Goal: Task Accomplishment & Management: Manage account settings

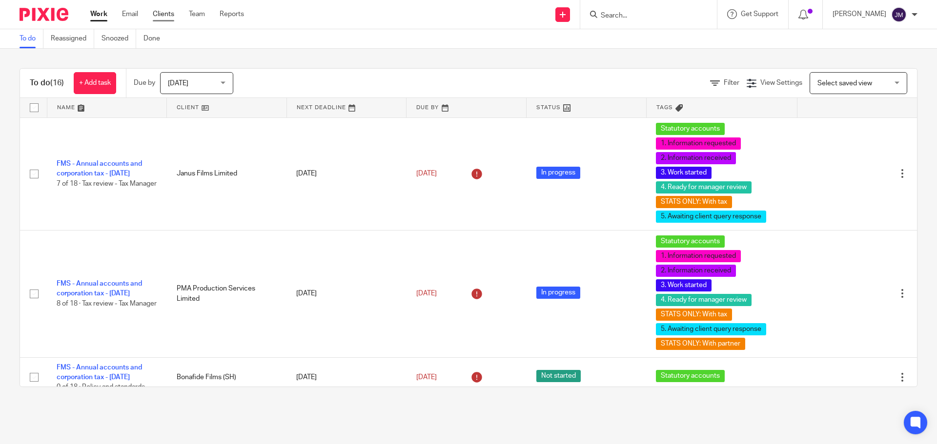
click at [169, 15] on link "Clients" at bounding box center [163, 14] width 21 height 10
click at [198, 15] on link "Team" at bounding box center [197, 14] width 16 height 10
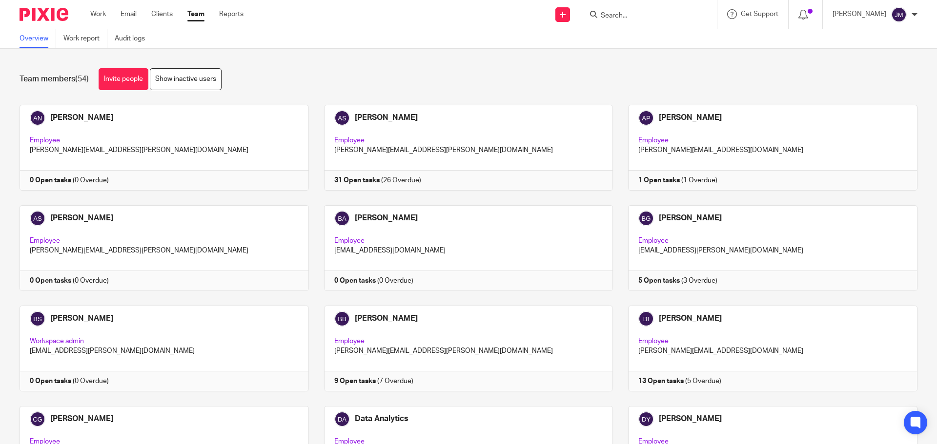
click at [381, 64] on div "Team members (54) Invite people Show inactive users Invite team members Add inv…" at bounding box center [468, 247] width 937 height 396
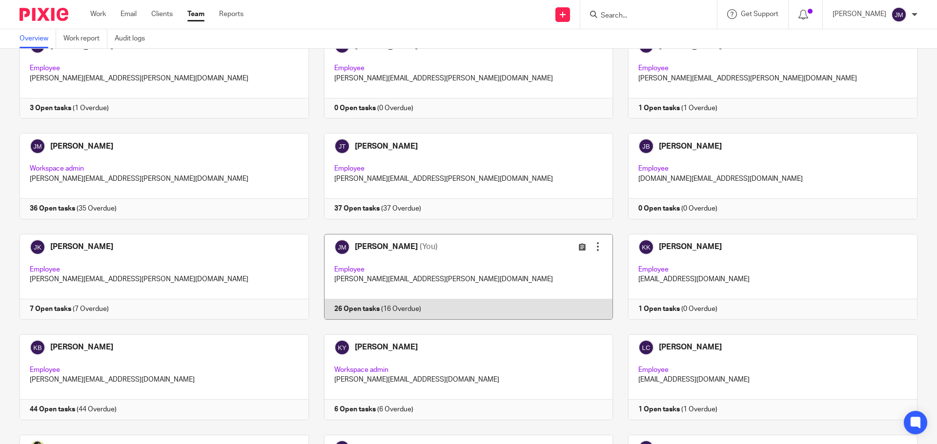
click at [368, 317] on link at bounding box center [461, 277] width 304 height 86
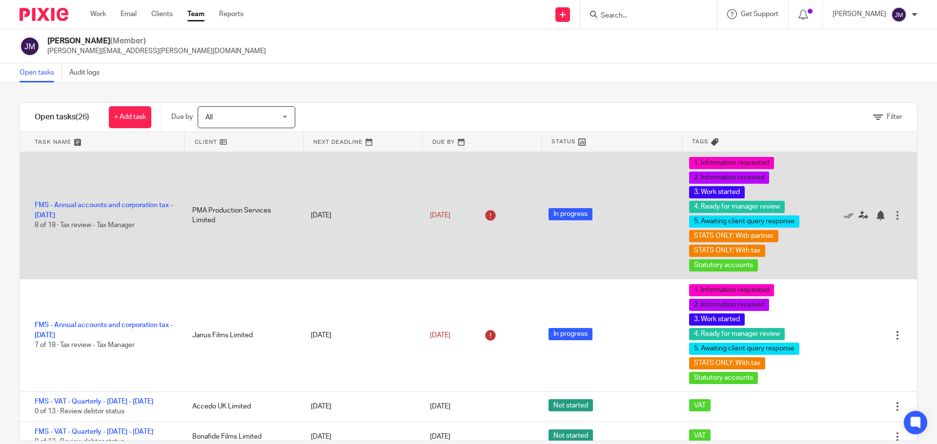
scroll to position [98, 0]
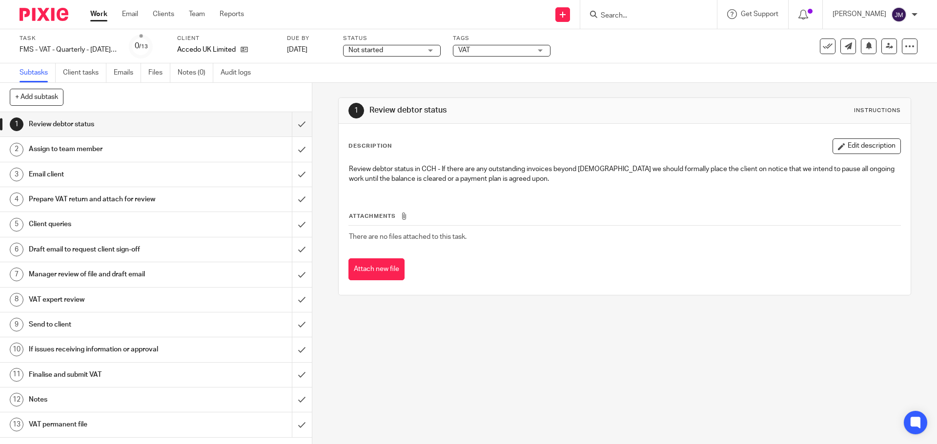
click at [407, 46] on span "Not started" at bounding box center [384, 50] width 73 height 10
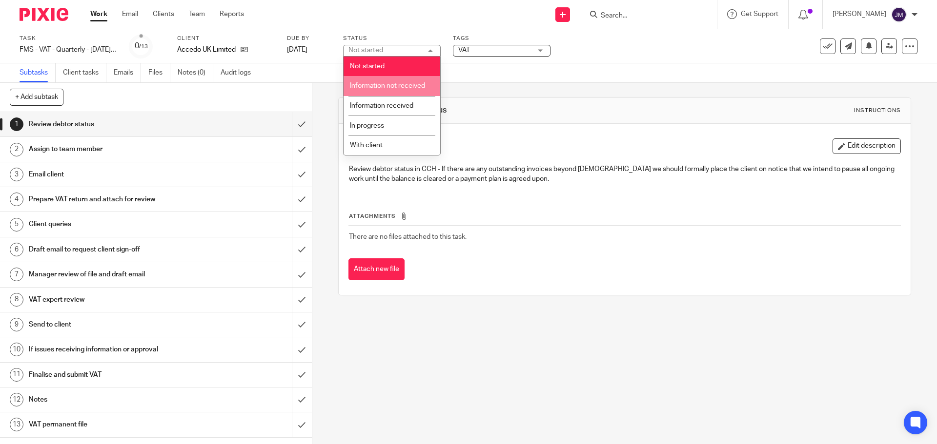
click at [405, 87] on span "Information not received" at bounding box center [387, 85] width 75 height 7
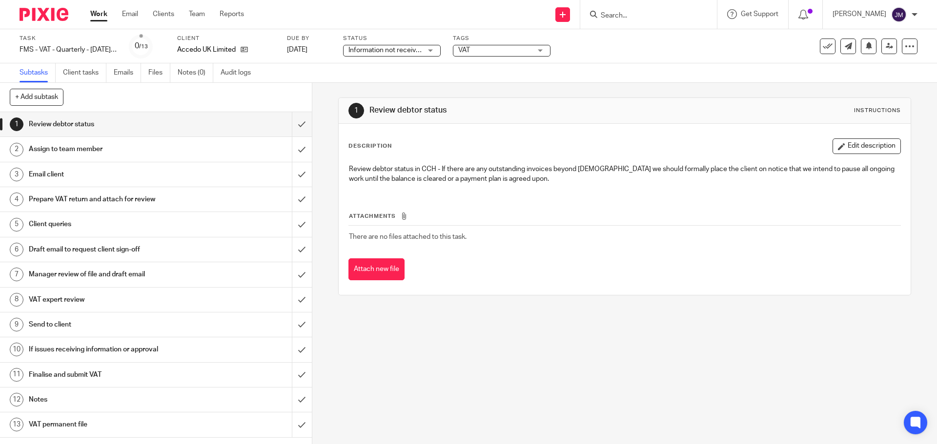
click at [473, 48] on span "VAT" at bounding box center [494, 50] width 73 height 10
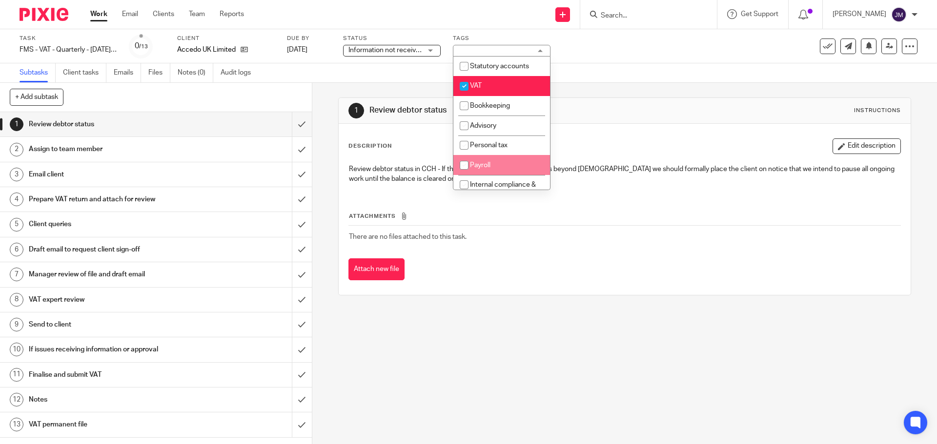
scroll to position [98, 0]
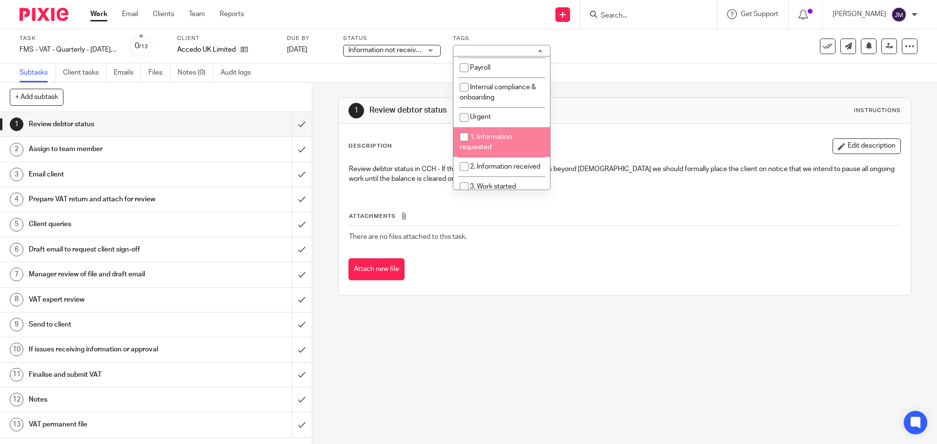
click at [502, 135] on span "1. Information requested" at bounding box center [486, 142] width 52 height 17
checkbox input "true"
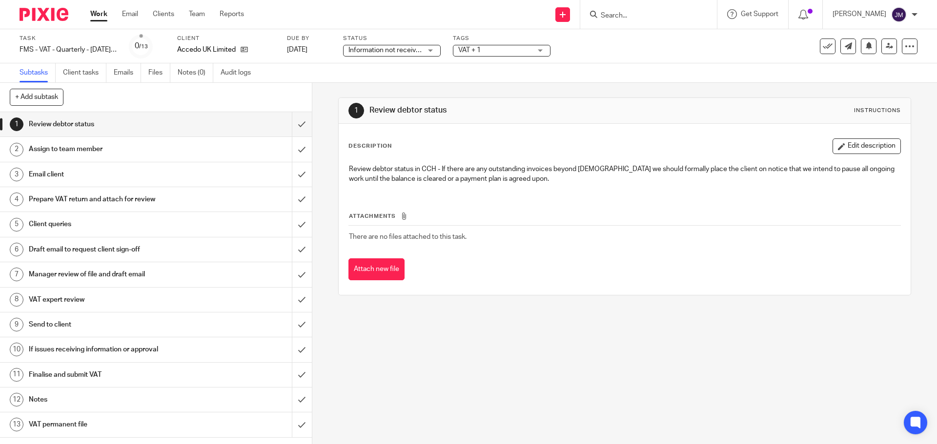
click at [637, 94] on div "1 Review debtor status Instructions Description Edit description Review debtor …" at bounding box center [624, 196] width 572 height 227
click at [84, 301] on h1 "VAT expert review" at bounding box center [113, 300] width 169 height 15
click at [390, 53] on span "Not started" at bounding box center [384, 50] width 73 height 10
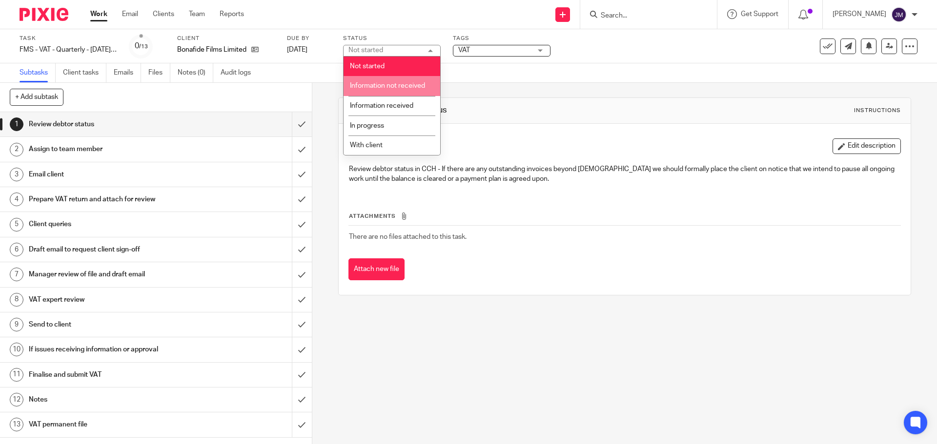
click at [394, 88] on span "Information not received" at bounding box center [387, 85] width 75 height 7
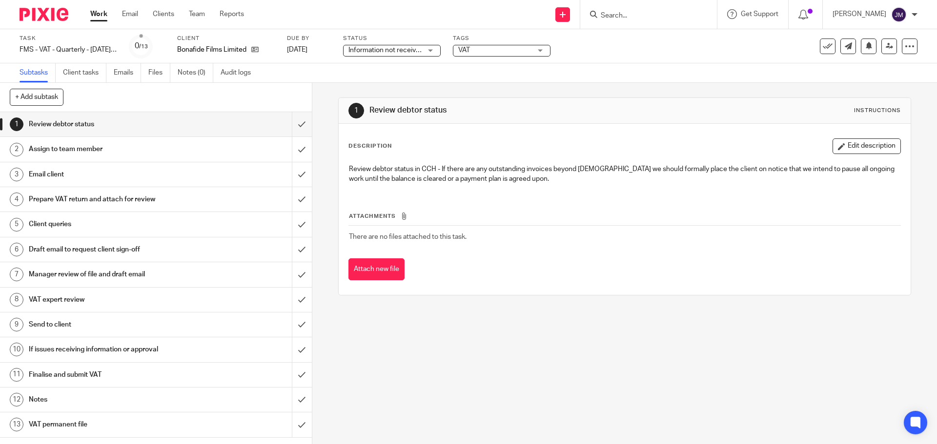
click at [477, 46] on span "VAT" at bounding box center [494, 50] width 73 height 10
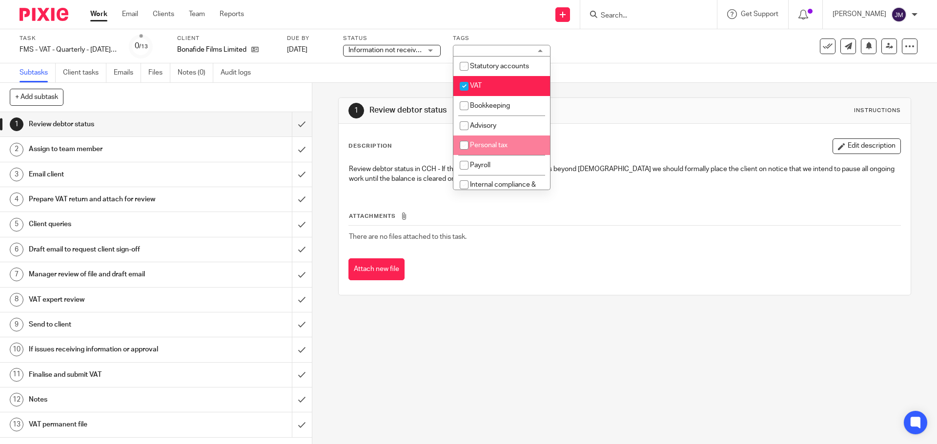
scroll to position [49, 0]
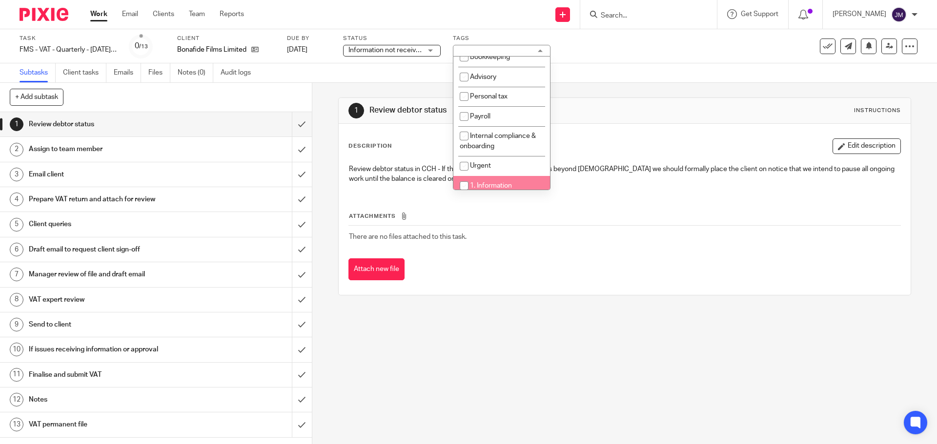
click at [494, 182] on span "1. Information requested" at bounding box center [486, 190] width 52 height 17
checkbox input "true"
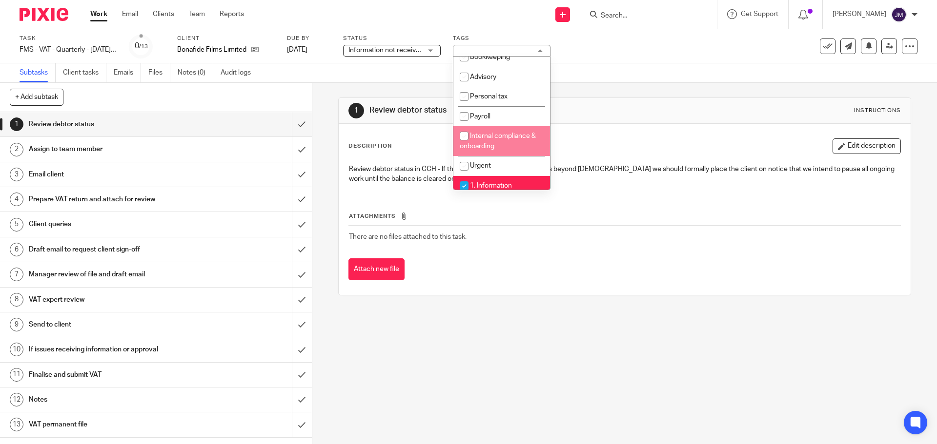
click at [320, 17] on div "Send new email Create task Add client Request signature Get Support Contact Sup…" at bounding box center [598, 14] width 678 height 29
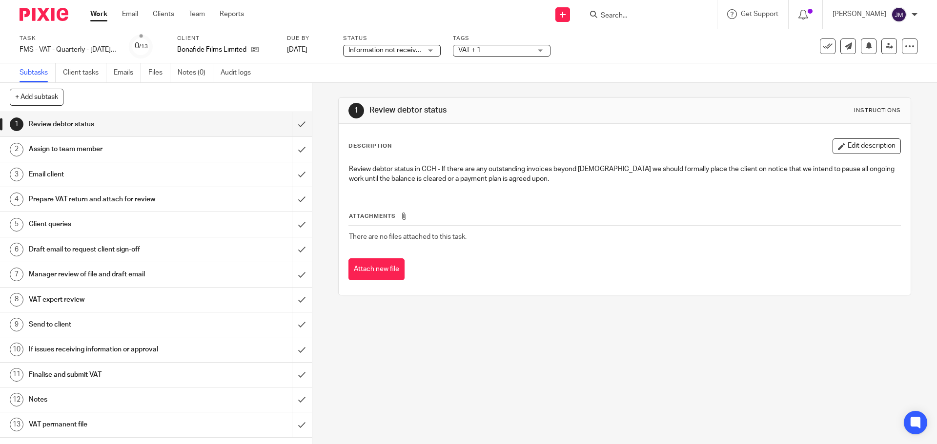
click at [82, 300] on h1 "VAT expert review" at bounding box center [113, 300] width 169 height 15
click at [396, 54] on span "Not started" at bounding box center [386, 50] width 73 height 10
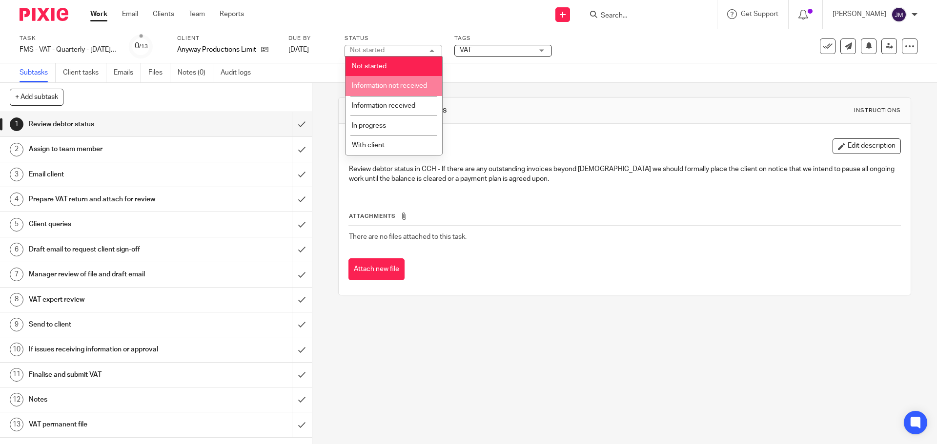
click at [394, 84] on span "Information not received" at bounding box center [389, 85] width 75 height 7
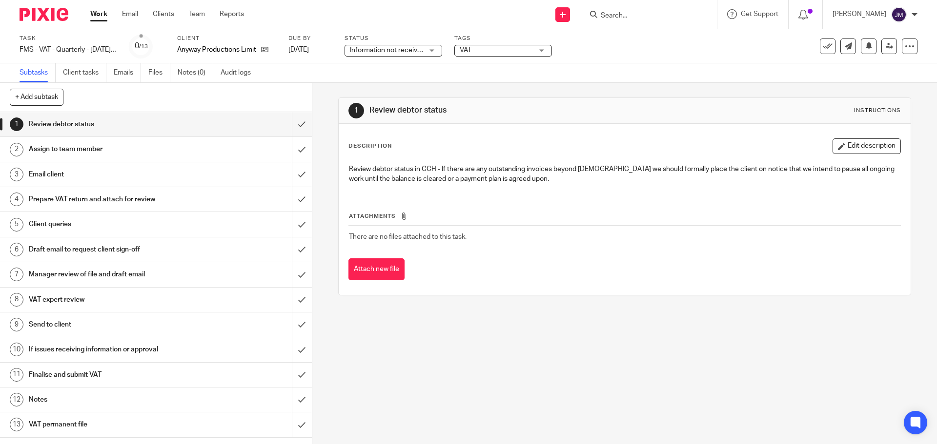
click at [485, 49] on span "VAT" at bounding box center [496, 50] width 73 height 10
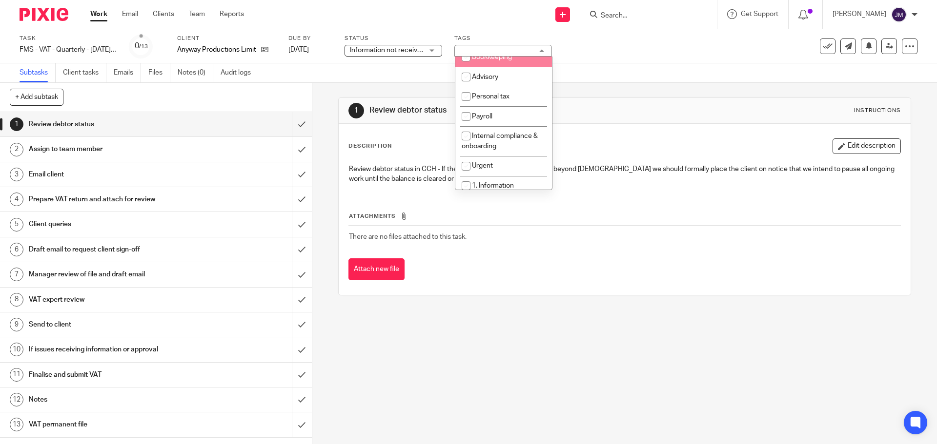
scroll to position [98, 0]
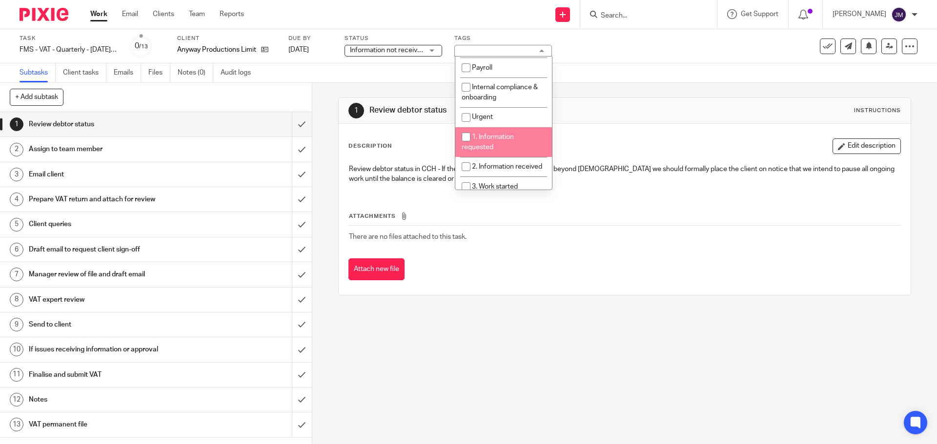
click at [503, 140] on span "1. Information requested" at bounding box center [488, 142] width 52 height 17
checkbox input "true"
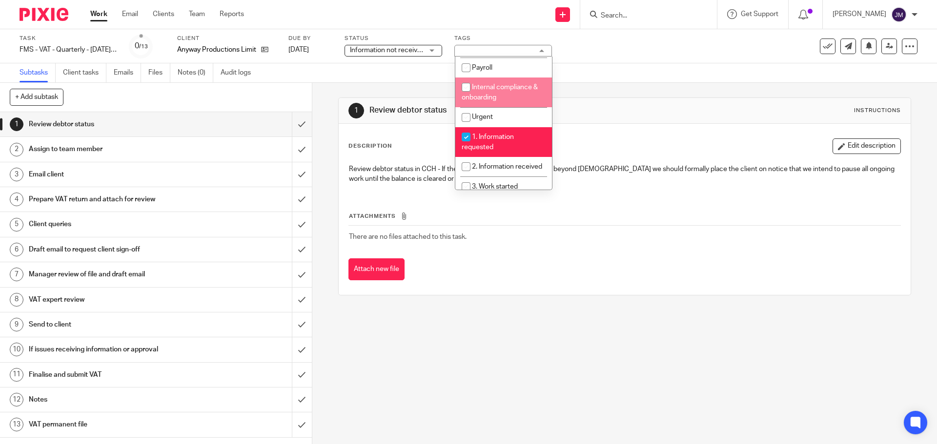
click at [70, 301] on h1 "VAT expert review" at bounding box center [113, 300] width 169 height 15
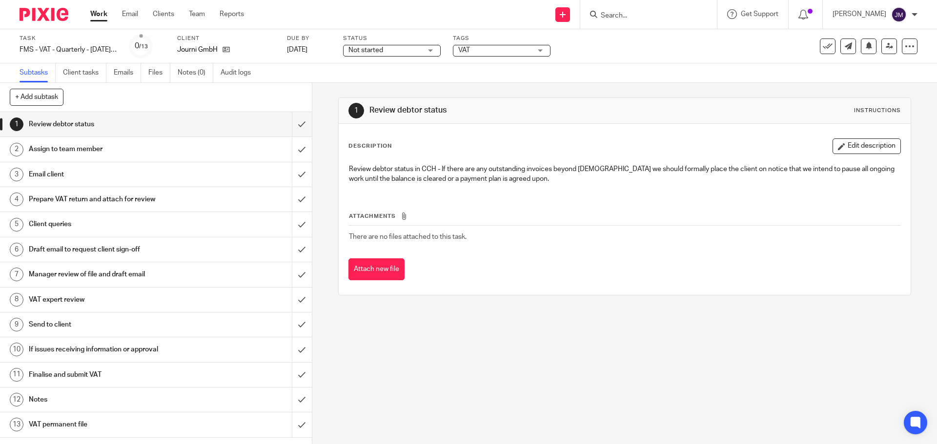
click at [400, 48] on span "Not started" at bounding box center [384, 50] width 73 height 10
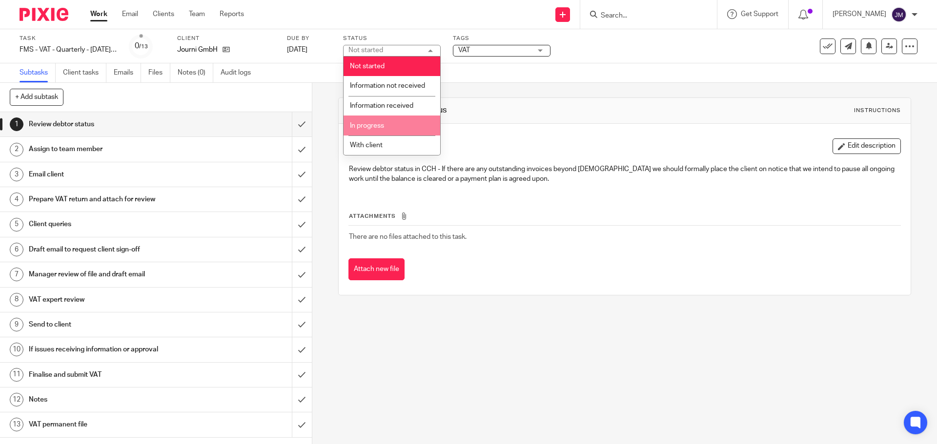
click at [397, 125] on li "In progress" at bounding box center [391, 126] width 97 height 20
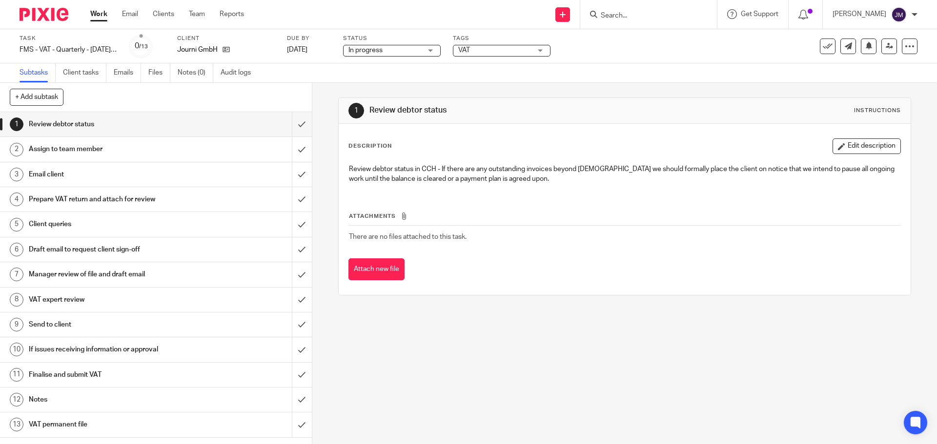
click at [418, 54] on span "In progress" at bounding box center [384, 50] width 73 height 10
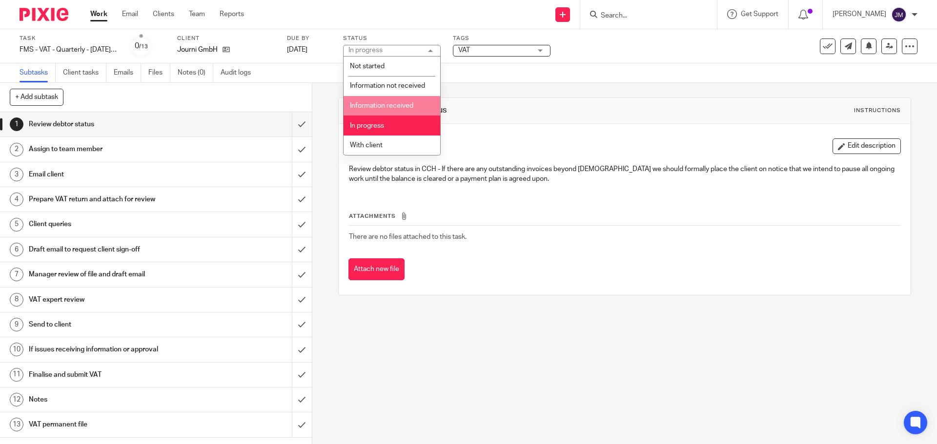
click at [481, 53] on span "VAT" at bounding box center [494, 50] width 73 height 10
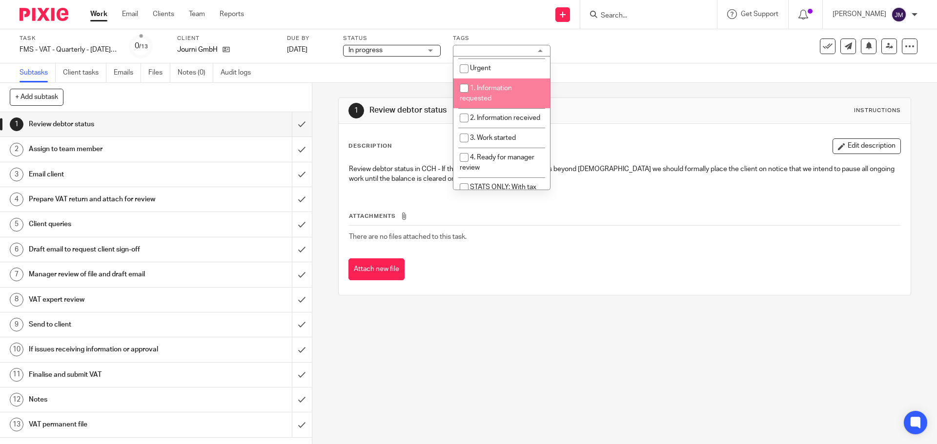
scroll to position [98, 0]
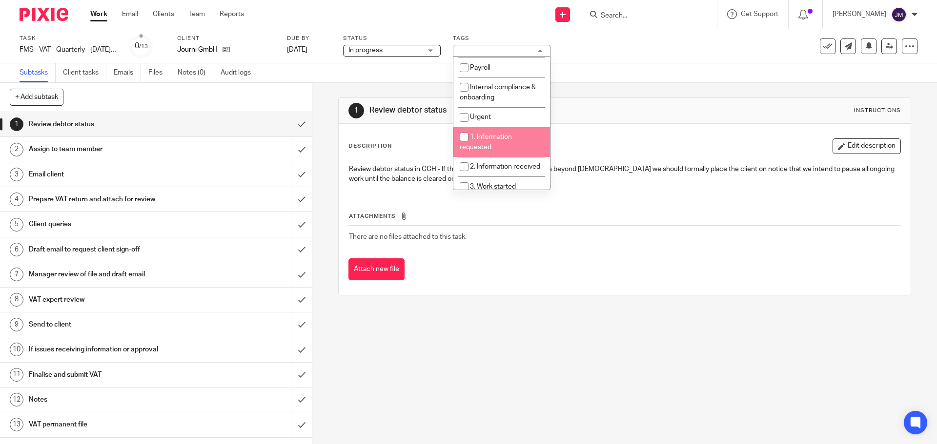
click at [503, 141] on li "1. Information requested" at bounding box center [501, 142] width 97 height 30
checkbox input "true"
click at [501, 166] on span "2. Information received" at bounding box center [505, 166] width 70 height 7
checkbox input "true"
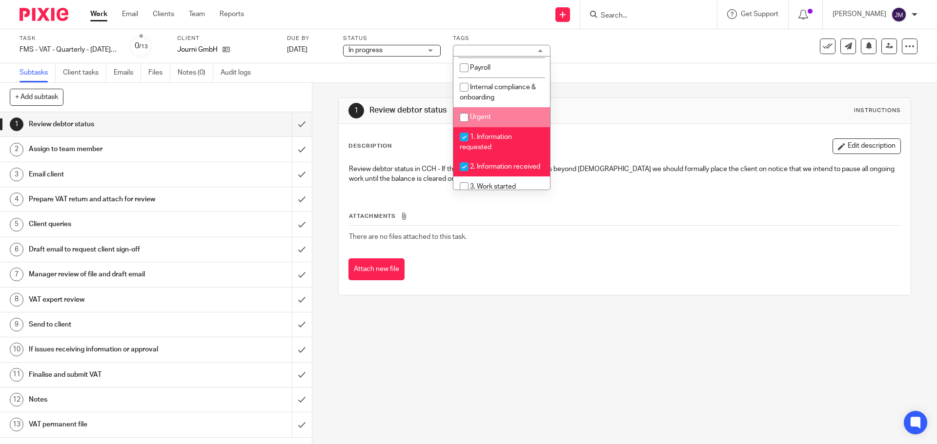
scroll to position [146, 0]
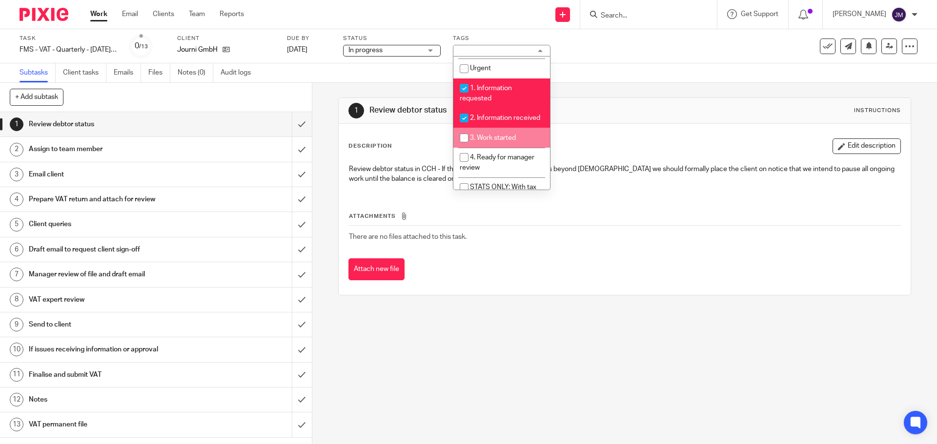
click at [511, 148] on li "3. Work started" at bounding box center [501, 138] width 97 height 20
checkbox input "true"
click at [497, 176] on li "4. Ready for manager review" at bounding box center [501, 163] width 97 height 30
checkbox input "true"
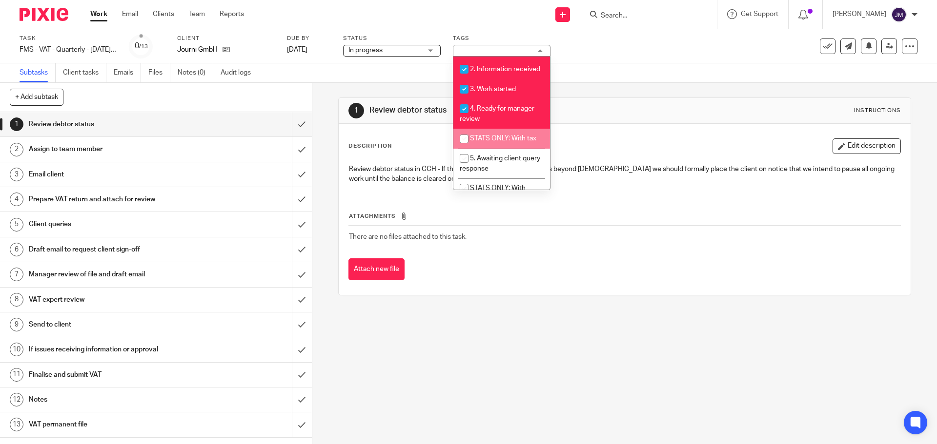
click at [508, 168] on span "5. Awaiting client query response" at bounding box center [500, 163] width 80 height 17
checkbox input "true"
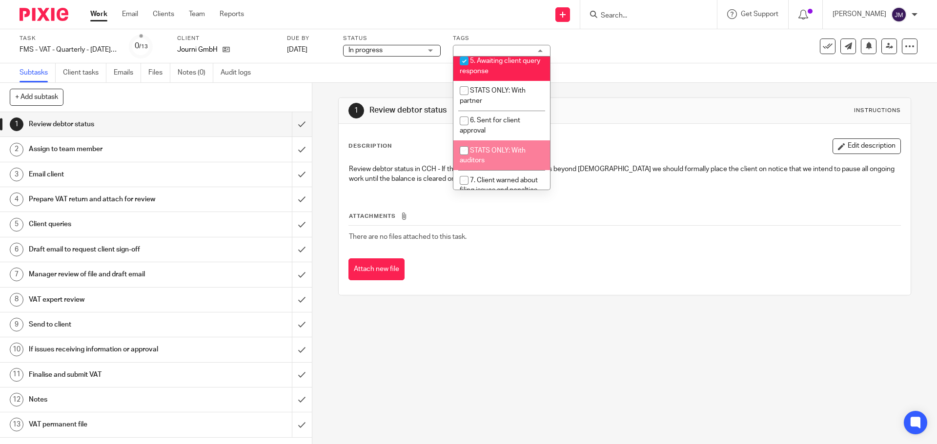
click at [622, 151] on div "Description Edit description" at bounding box center [624, 147] width 552 height 16
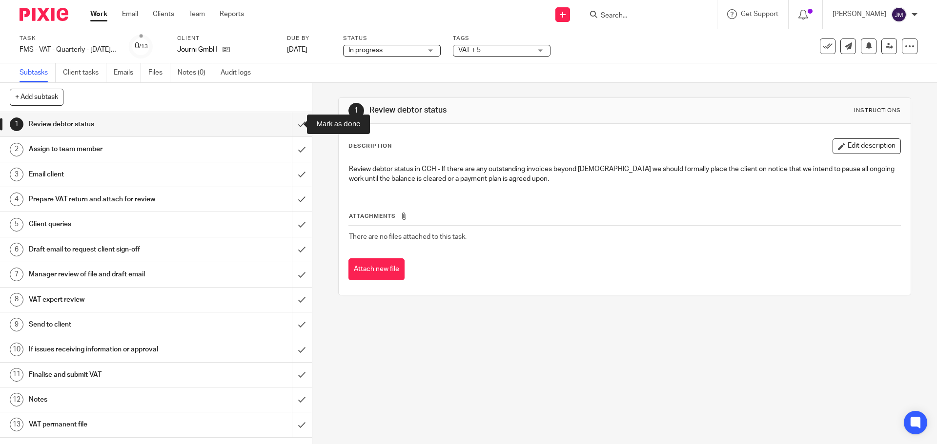
drag, startPoint x: 295, startPoint y: 126, endPoint x: 258, endPoint y: 146, distance: 42.6
click at [295, 126] on input "submit" at bounding box center [156, 124] width 312 height 24
click at [255, 147] on div "Assign to team member" at bounding box center [155, 149] width 253 height 15
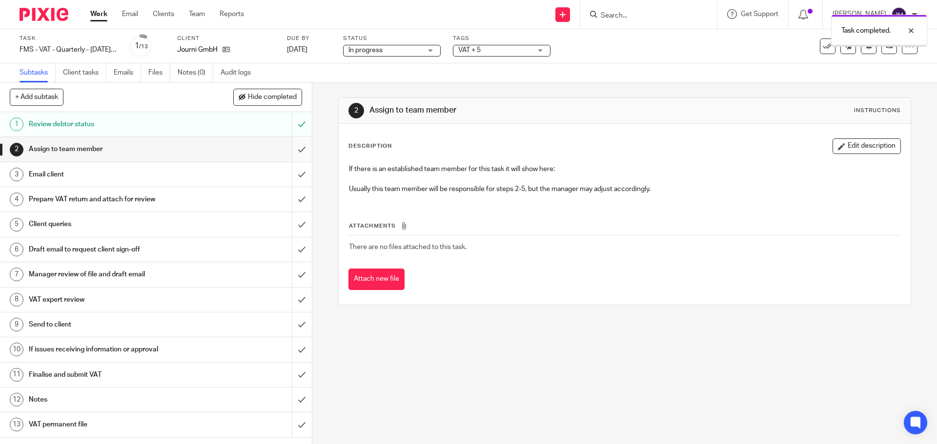
click at [290, 151] on input "submit" at bounding box center [156, 149] width 312 height 24
click at [253, 182] on link "3 Email client" at bounding box center [146, 174] width 292 height 24
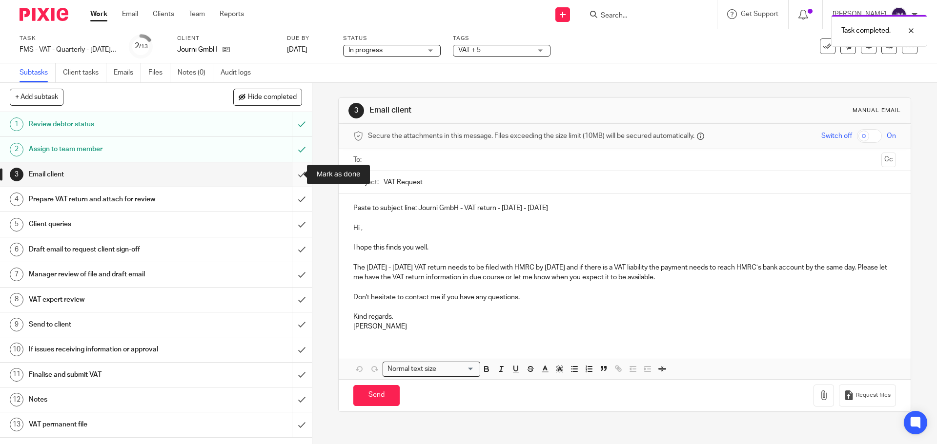
click at [291, 178] on input "submit" at bounding box center [156, 174] width 312 height 24
click at [256, 206] on div "Prepare VAT return and attach for review" at bounding box center [155, 199] width 253 height 15
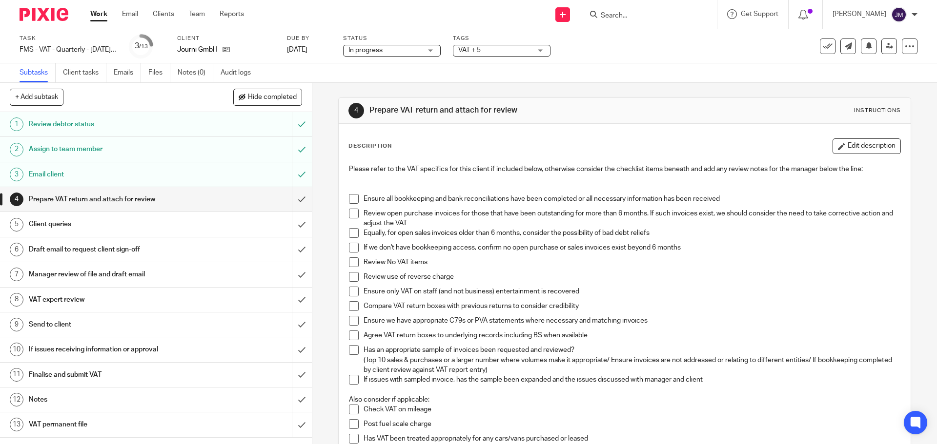
click at [349, 199] on span at bounding box center [354, 199] width 10 height 10
click at [351, 220] on li "Review open purchase invoices for those that have been outstanding for more tha…" at bounding box center [624, 219] width 551 height 20
click at [351, 214] on span at bounding box center [354, 214] width 10 height 10
click at [351, 232] on span at bounding box center [354, 233] width 10 height 10
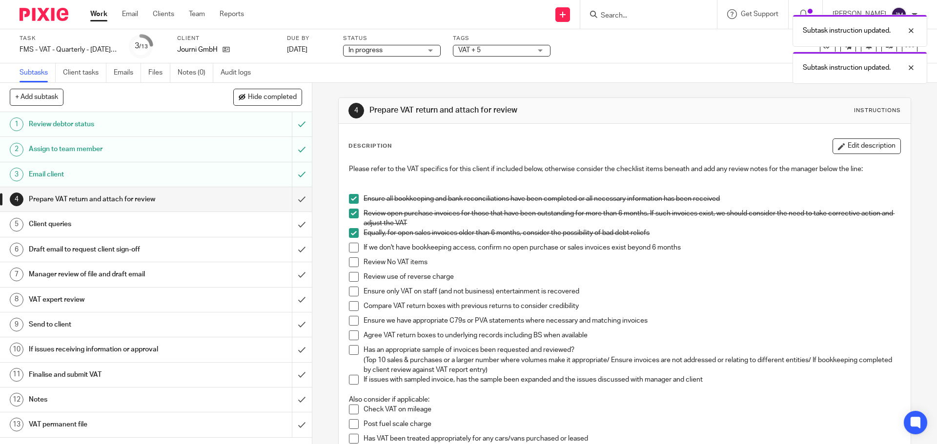
click at [349, 245] on span at bounding box center [354, 248] width 10 height 10
click at [349, 264] on span at bounding box center [354, 263] width 10 height 10
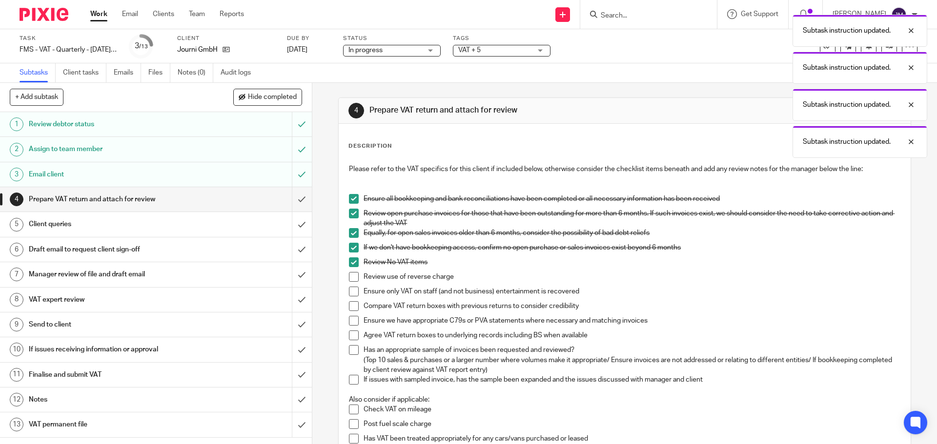
click at [351, 281] on span at bounding box center [354, 277] width 10 height 10
click at [350, 293] on span at bounding box center [354, 292] width 10 height 10
click at [349, 302] on span at bounding box center [354, 306] width 10 height 10
click at [350, 321] on span at bounding box center [354, 321] width 10 height 10
click at [349, 333] on span at bounding box center [354, 336] width 10 height 10
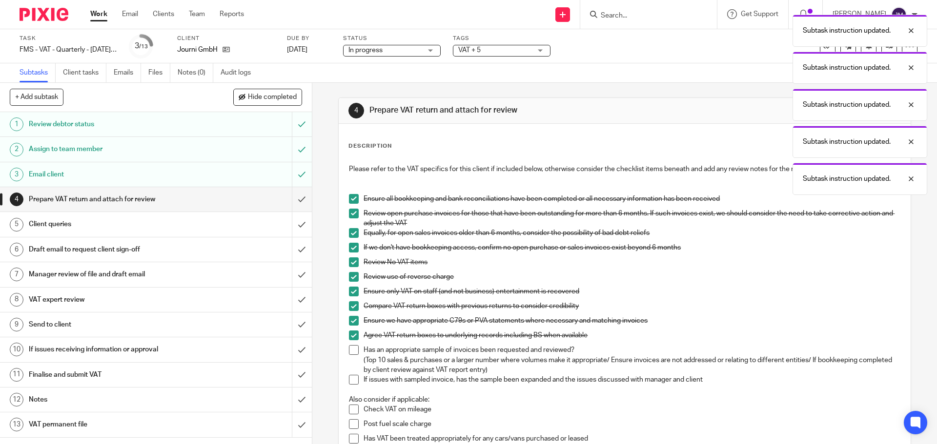
click at [349, 350] on span at bounding box center [354, 350] width 10 height 10
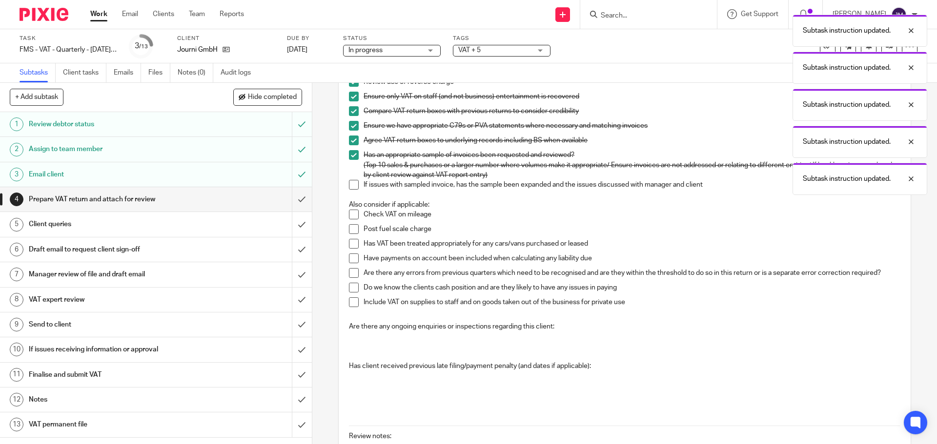
click at [352, 187] on span at bounding box center [354, 185] width 10 height 10
click at [353, 215] on span at bounding box center [354, 215] width 10 height 10
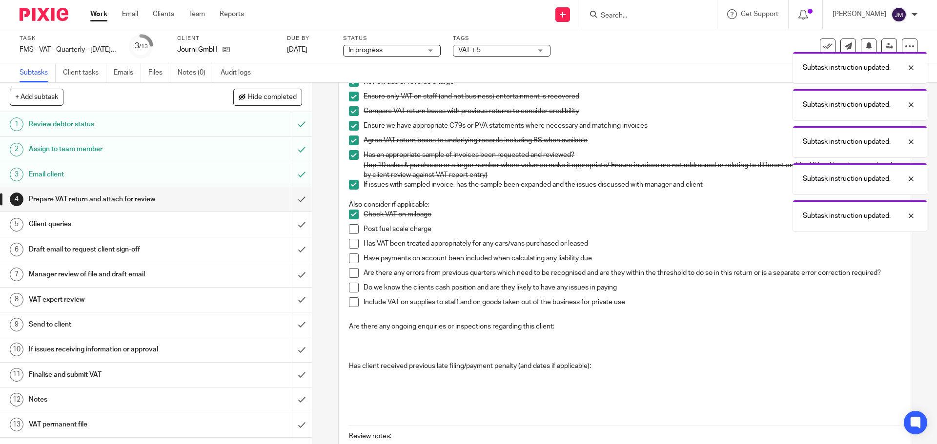
click at [351, 232] on span at bounding box center [354, 229] width 10 height 10
click at [349, 247] on span at bounding box center [354, 244] width 10 height 10
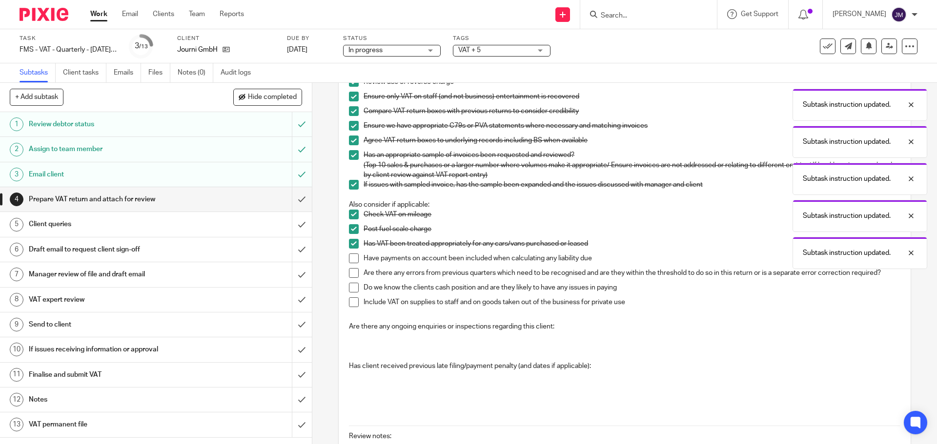
click at [351, 254] on span at bounding box center [354, 259] width 10 height 10
click at [350, 270] on span at bounding box center [354, 273] width 10 height 10
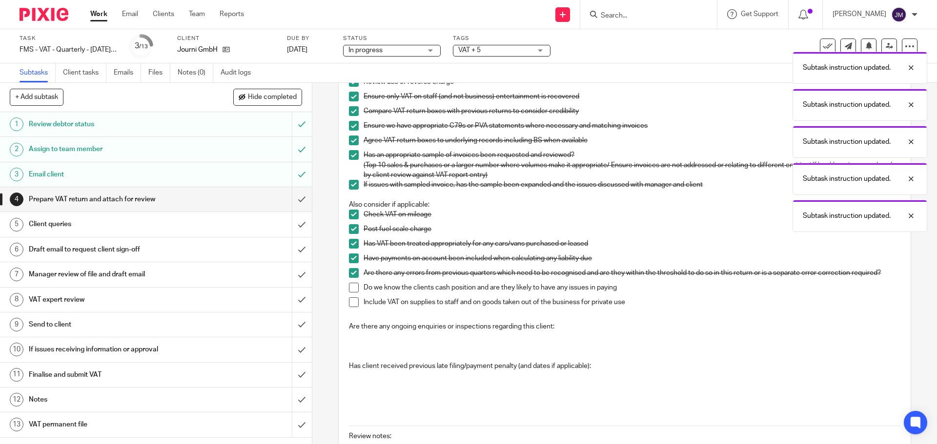
click at [352, 282] on li "Are there any errors from previous quarters which need to be recognised and are…" at bounding box center [624, 275] width 551 height 15
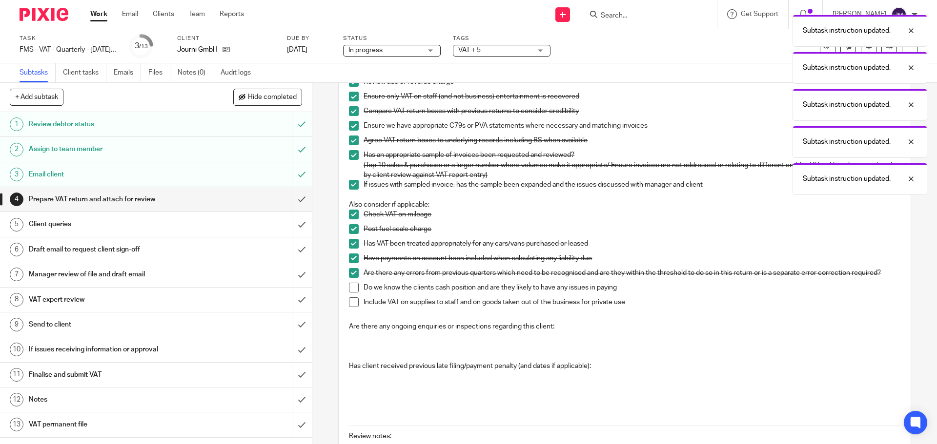
click at [351, 302] on span at bounding box center [354, 303] width 10 height 10
click at [352, 289] on span at bounding box center [354, 288] width 10 height 10
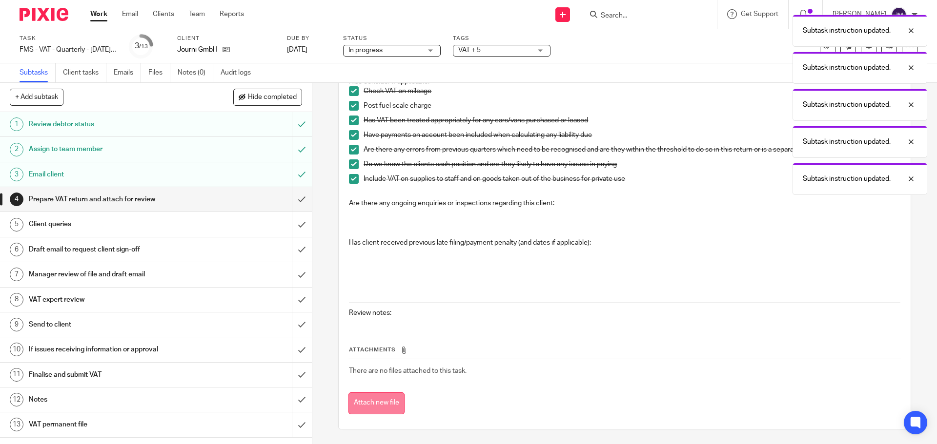
click at [397, 402] on button "Attach new file" at bounding box center [376, 404] width 56 height 22
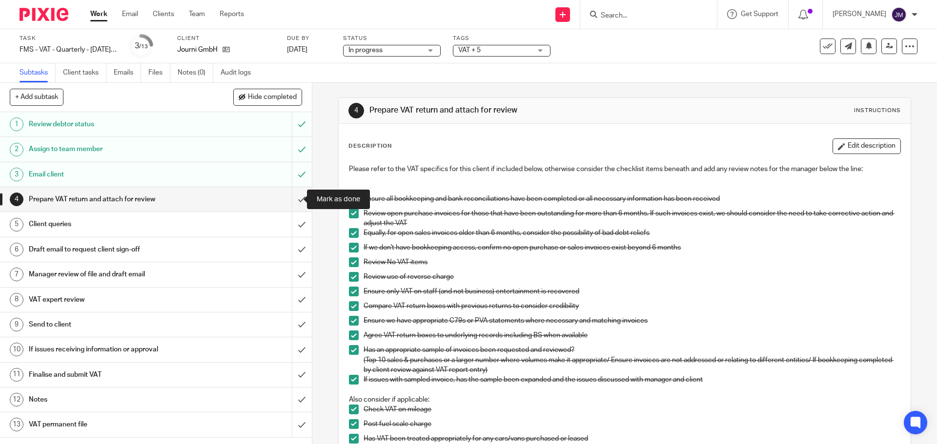
click at [292, 197] on input "submit" at bounding box center [156, 199] width 312 height 24
drag, startPoint x: 248, startPoint y: 222, endPoint x: 268, endPoint y: 220, distance: 20.1
click at [250, 222] on div "Client queries" at bounding box center [155, 224] width 253 height 15
click at [288, 225] on input "submit" at bounding box center [156, 224] width 312 height 24
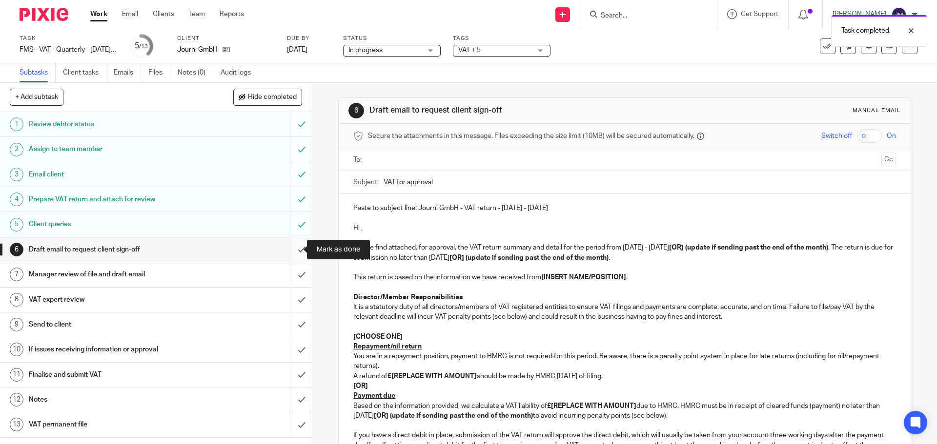
click at [292, 249] on input "submit" at bounding box center [156, 250] width 312 height 24
click at [250, 271] on div "Manager review of file and draft email" at bounding box center [155, 274] width 253 height 15
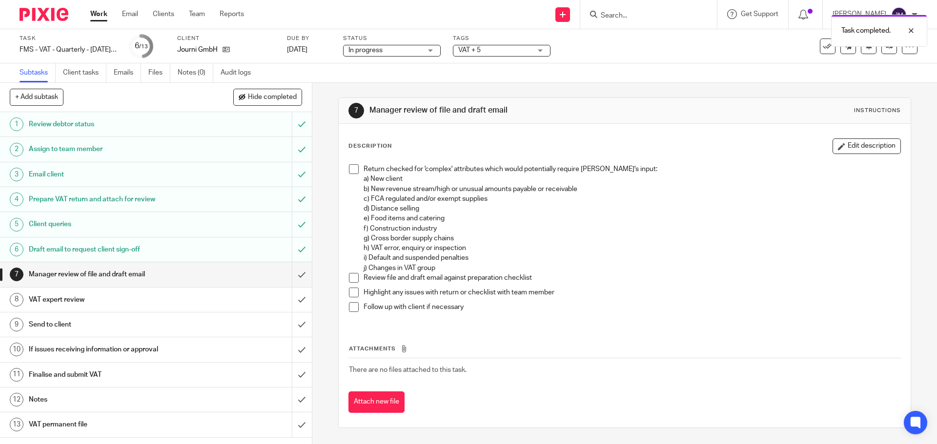
click at [352, 170] on span at bounding box center [354, 169] width 10 height 10
click at [350, 280] on span at bounding box center [354, 278] width 10 height 10
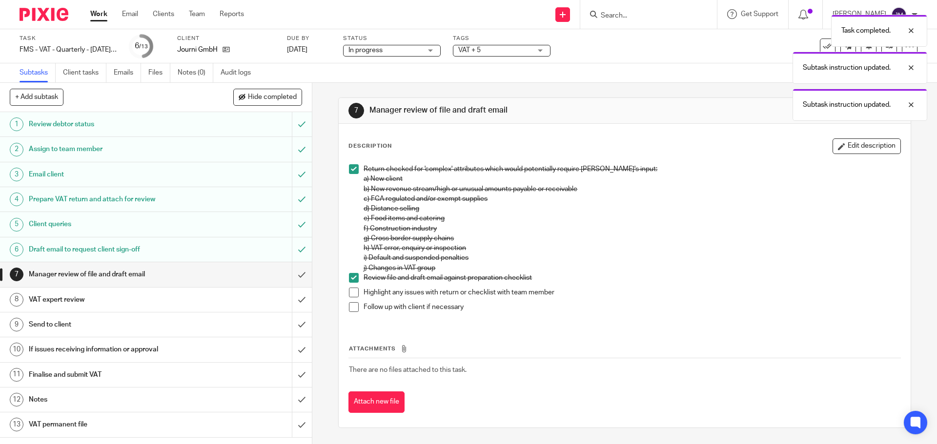
click at [350, 293] on span at bounding box center [354, 293] width 10 height 10
click at [353, 307] on span at bounding box center [354, 307] width 10 height 10
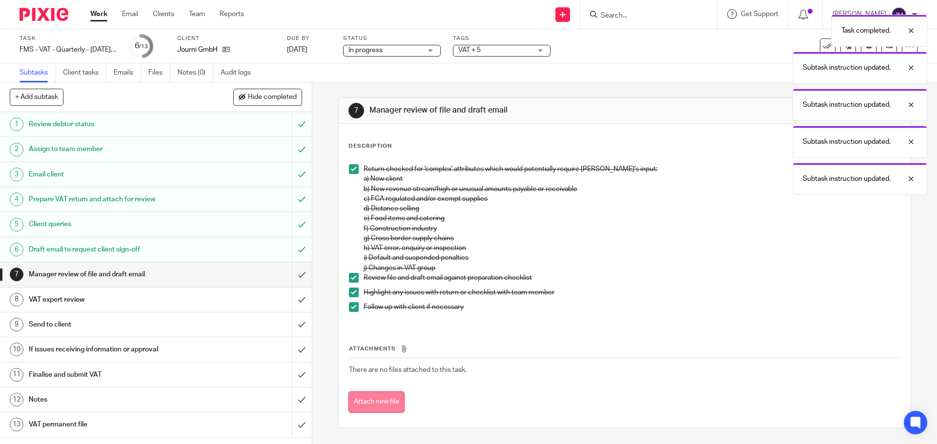
click at [369, 397] on button "Attach new file" at bounding box center [376, 403] width 56 height 22
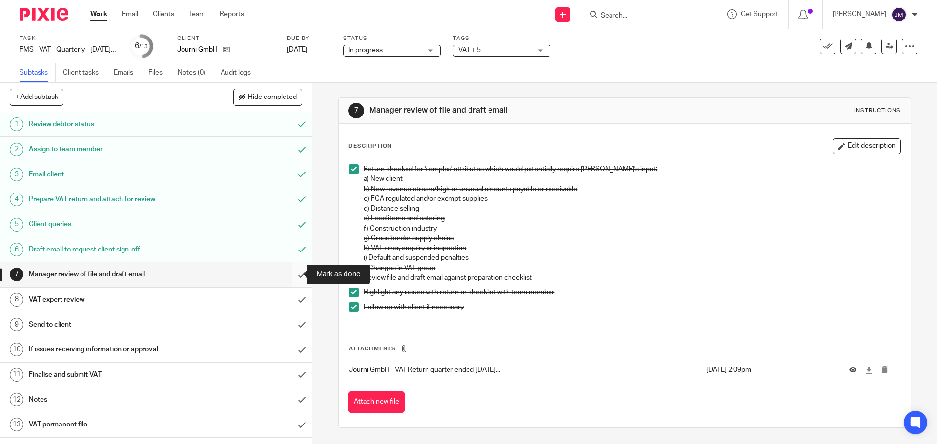
click at [290, 275] on input "submit" at bounding box center [156, 274] width 312 height 24
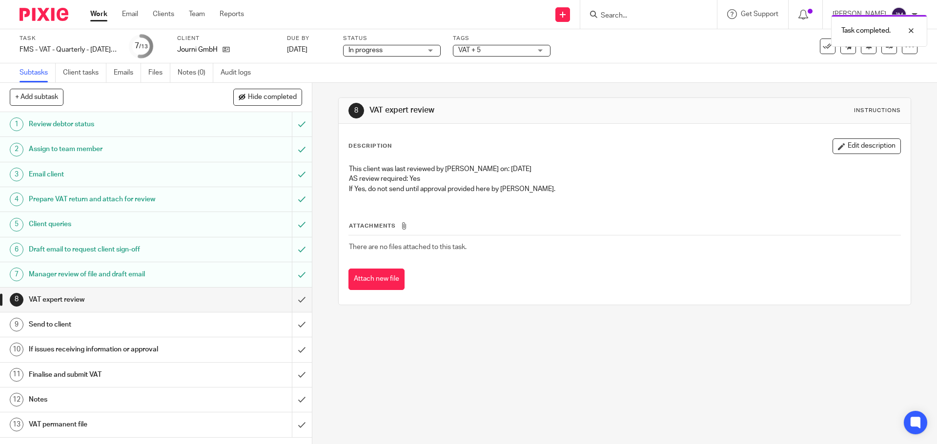
click at [645, 62] on div "Task FMS - VAT - Quarterly - [DATE] - [DATE] Save FMS - VAT - Quarterly - [DATE…" at bounding box center [468, 46] width 937 height 34
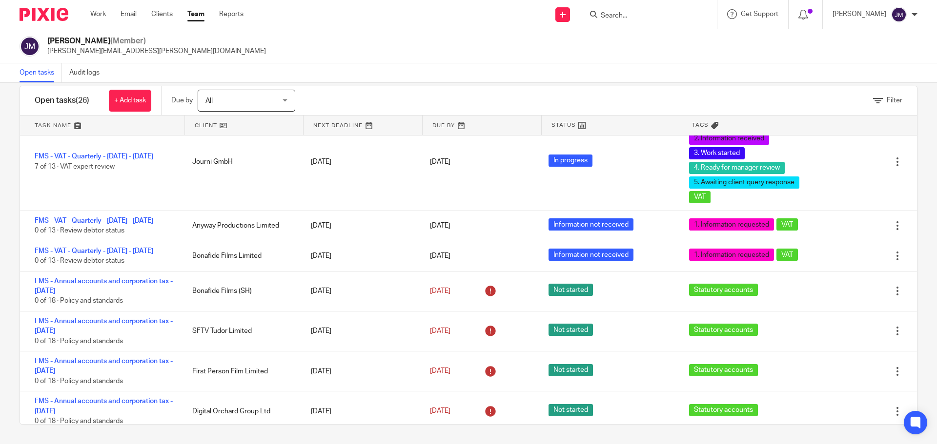
scroll to position [341, 0]
